Goal: Task Accomplishment & Management: Use online tool/utility

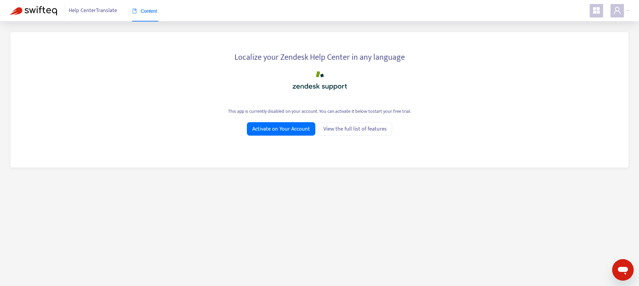
click at [598, 12] on icon "appstore" at bounding box center [596, 10] width 7 height 7
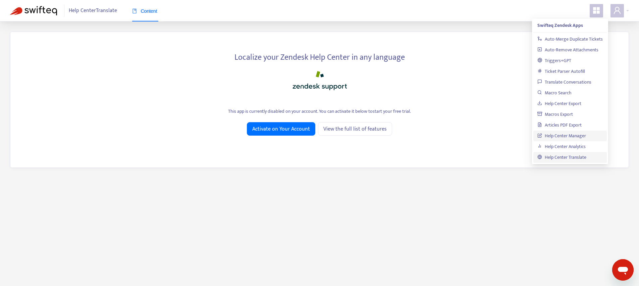
click at [575, 132] on link "Help Center Manager" at bounding box center [562, 136] width 49 height 8
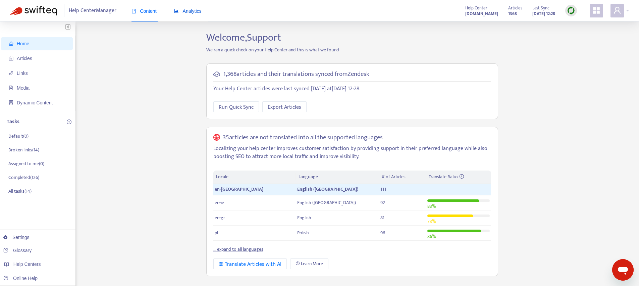
click at [196, 12] on span "Analytics" at bounding box center [188, 10] width 28 height 5
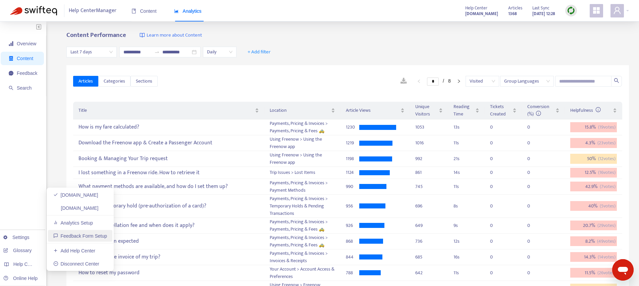
click at [76, 234] on link "Feedback Form Setup" at bounding box center [80, 235] width 54 height 5
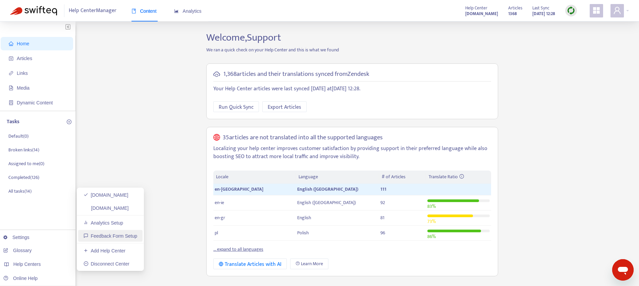
click at [99, 237] on link "Feedback Form Setup" at bounding box center [111, 235] width 54 height 5
click at [199, 8] on div "Analytics" at bounding box center [188, 10] width 28 height 7
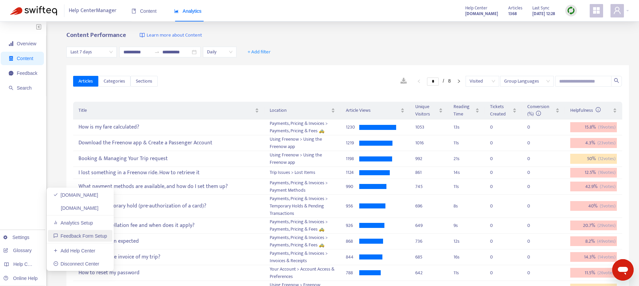
click at [61, 239] on link "Feedback Form Setup" at bounding box center [80, 235] width 54 height 5
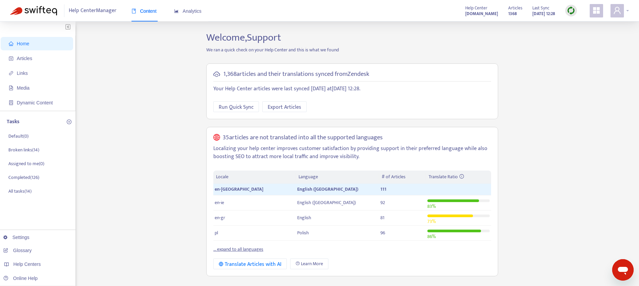
click at [621, 12] on span at bounding box center [617, 10] width 13 height 13
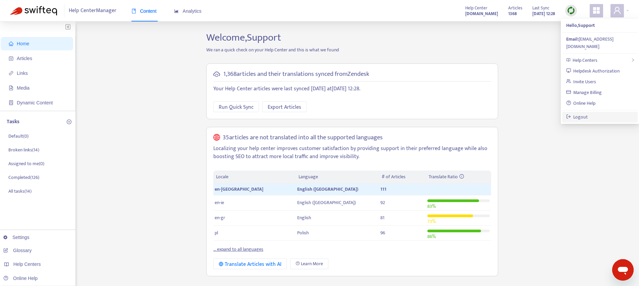
click at [587, 113] on link "Logout" at bounding box center [577, 117] width 22 height 8
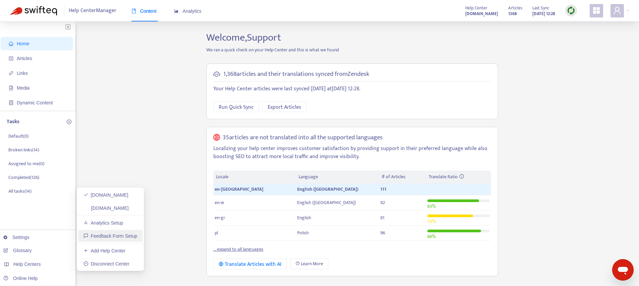
click at [108, 235] on link "Feedback Form Setup" at bounding box center [111, 235] width 54 height 5
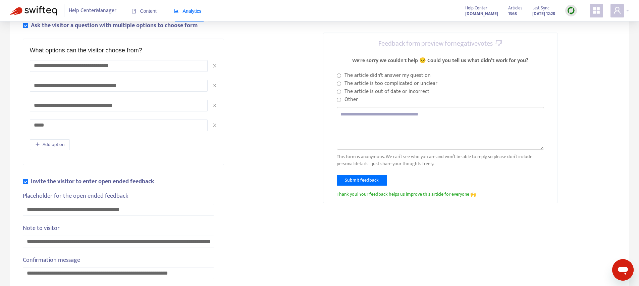
scroll to position [165, 0]
